Goal: Transaction & Acquisition: Purchase product/service

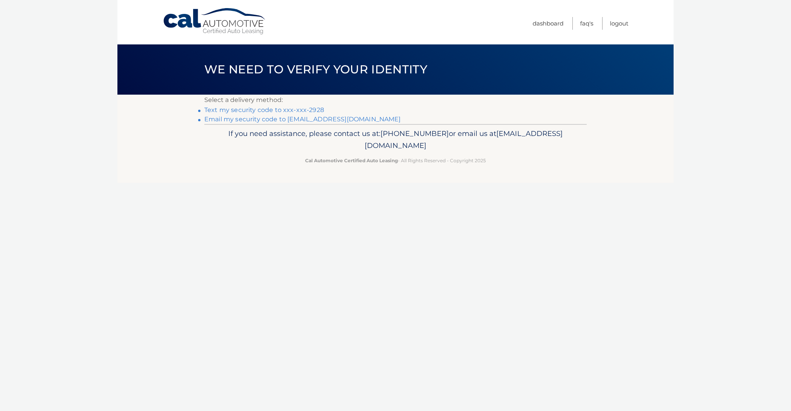
click at [301, 110] on link "Text my security code to xxx-xxx-2928" at bounding box center [264, 109] width 120 height 7
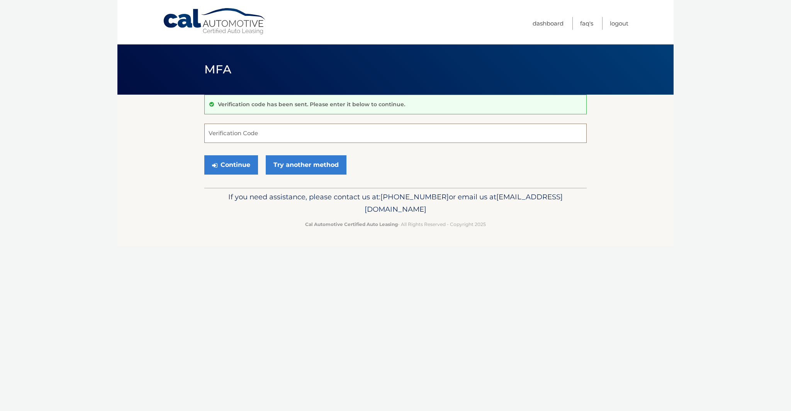
click at [298, 133] on input "Verification Code" at bounding box center [395, 133] width 382 height 19
type input "124744"
click at [227, 165] on button "Continue" at bounding box center [231, 164] width 54 height 19
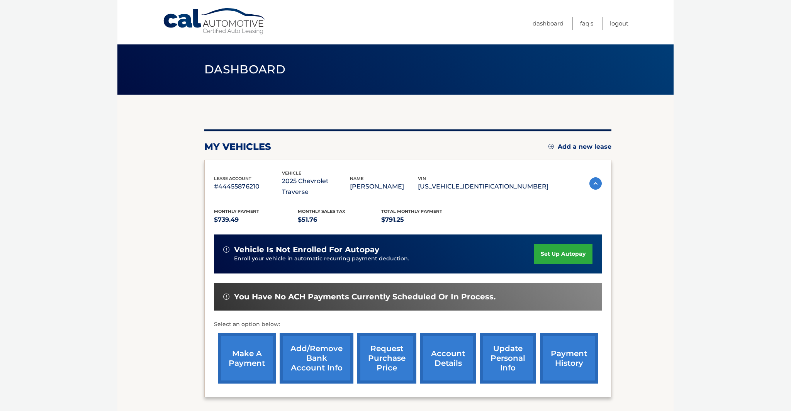
click at [246, 340] on link "make a payment" at bounding box center [247, 358] width 58 height 51
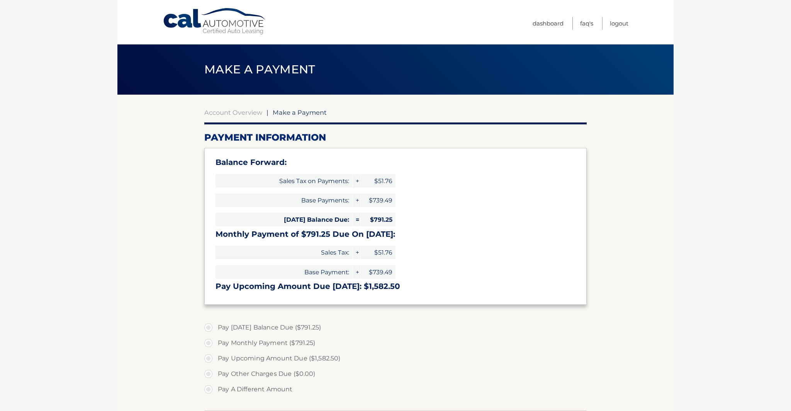
select select "MjM5YmM0ZWYtYmNhOS00MjAxLThmNGYtYWFlZDE5NGRlZWZi"
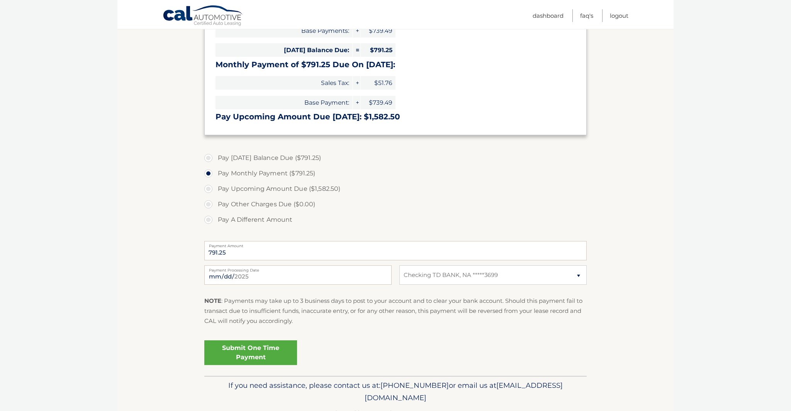
scroll to position [171, 0]
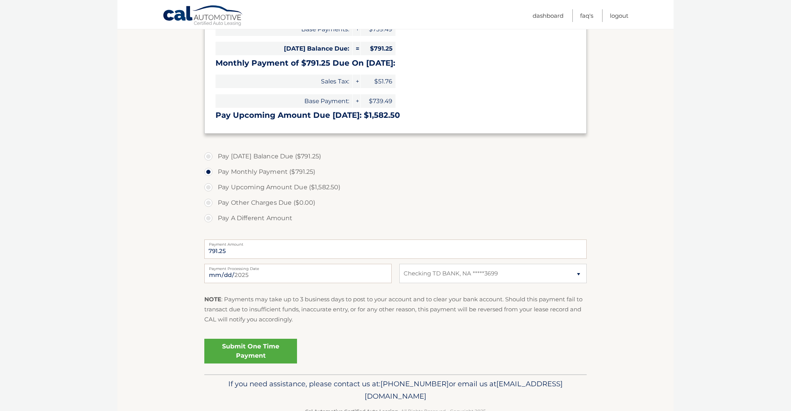
click at [242, 350] on link "Submit One Time Payment" at bounding box center [250, 351] width 93 height 25
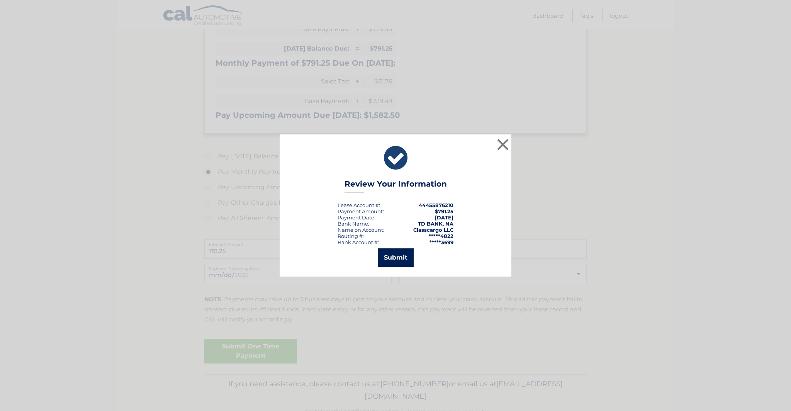
click at [392, 258] on button "Submit" at bounding box center [396, 257] width 36 height 19
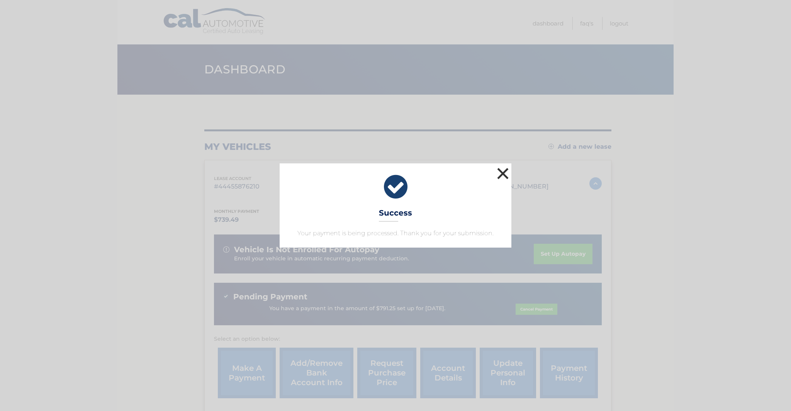
click at [500, 171] on button "×" at bounding box center [502, 173] width 15 height 15
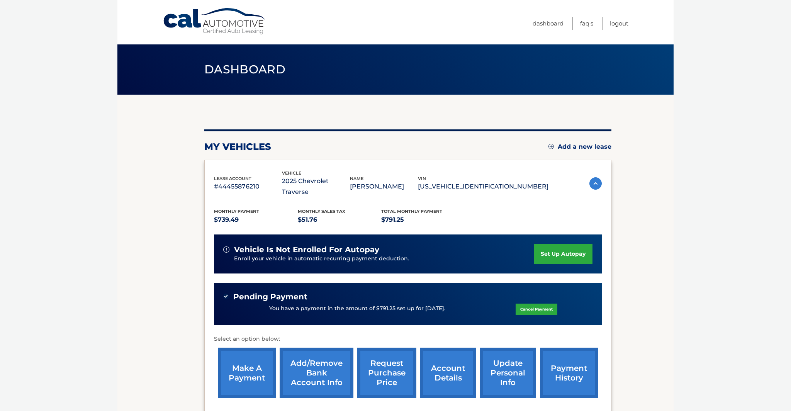
scroll to position [71, 0]
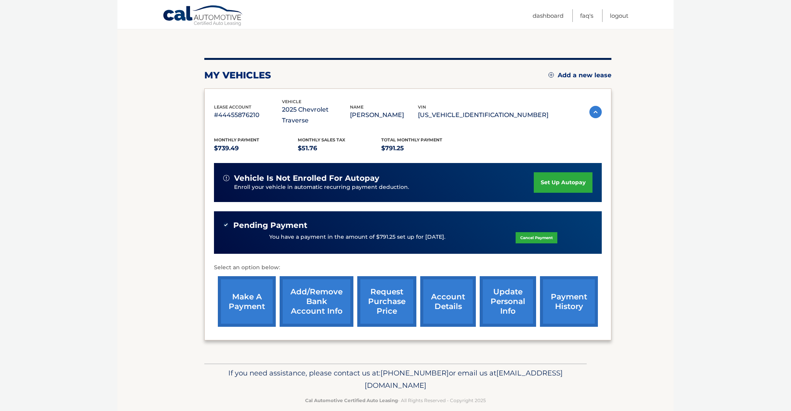
click at [570, 296] on link "payment history" at bounding box center [569, 301] width 58 height 51
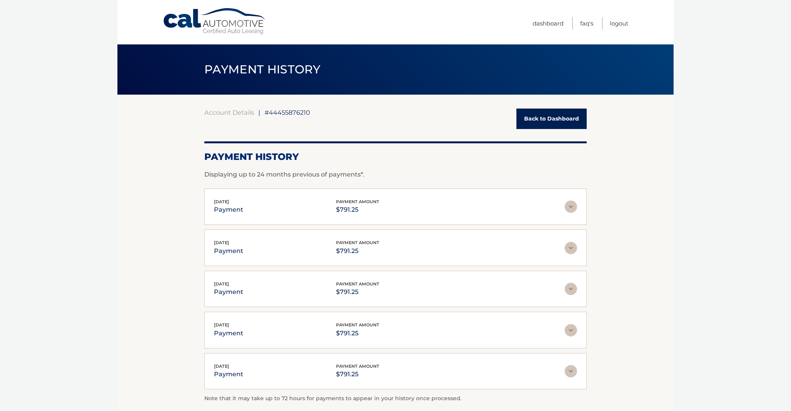
click at [570, 206] on img at bounding box center [571, 206] width 12 height 12
